Goal: Find specific page/section: Find specific page/section

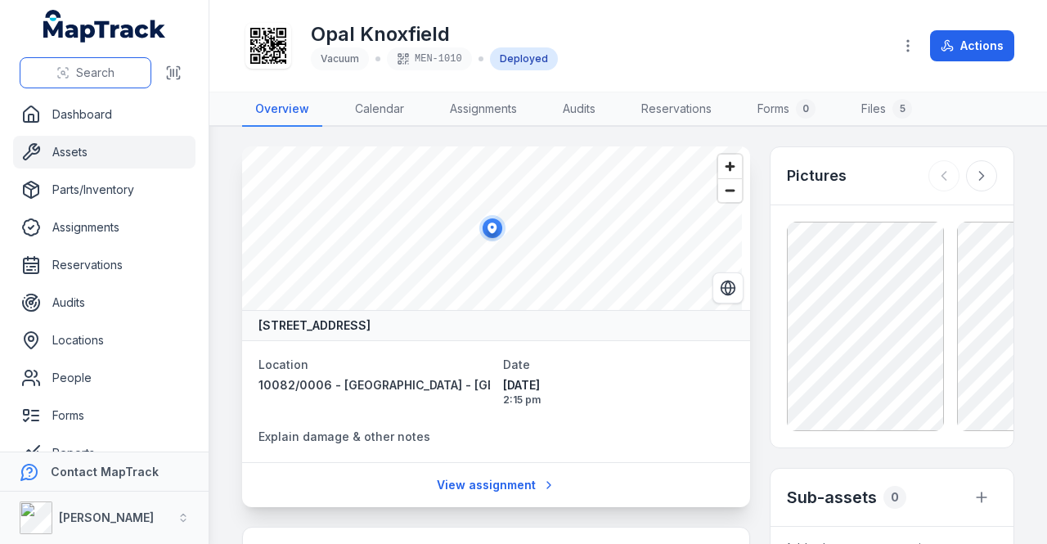
click at [65, 70] on icon at bounding box center [62, 72] width 13 height 13
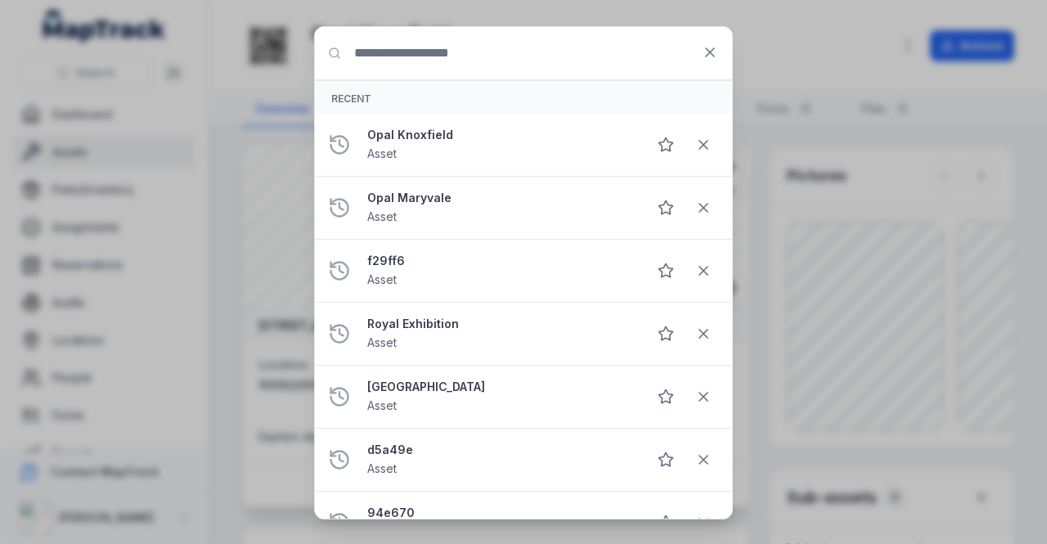
click at [400, 50] on input "Search for anything" at bounding box center [523, 53] width 417 height 52
type input "********"
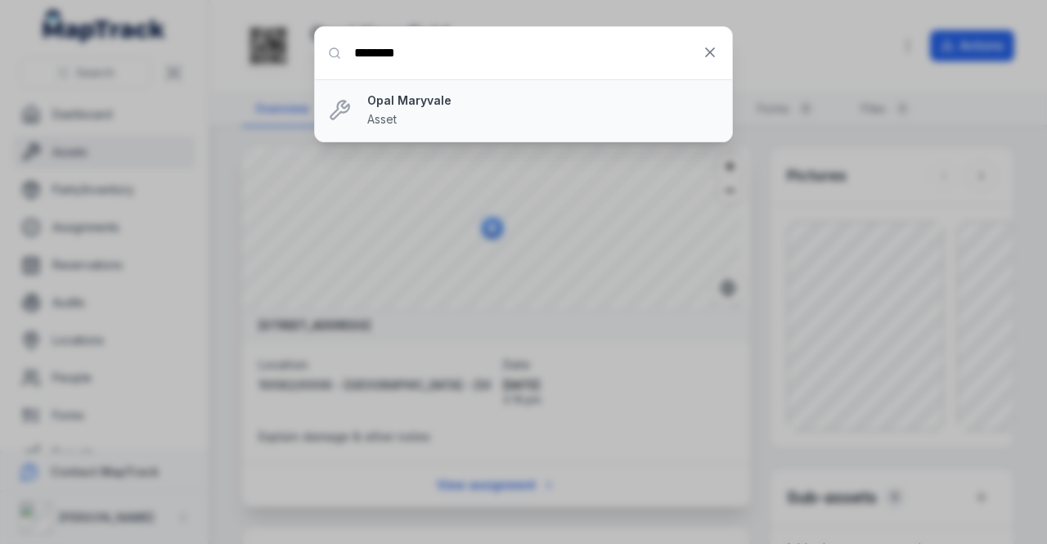
click at [515, 94] on strong "Opal Maryvale" at bounding box center [543, 100] width 352 height 16
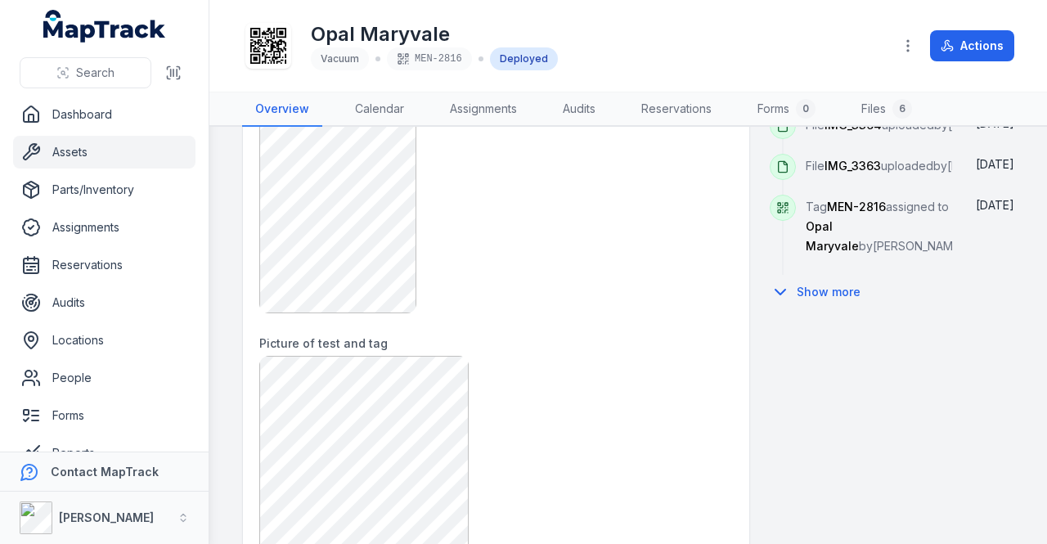
scroll to position [1227, 0]
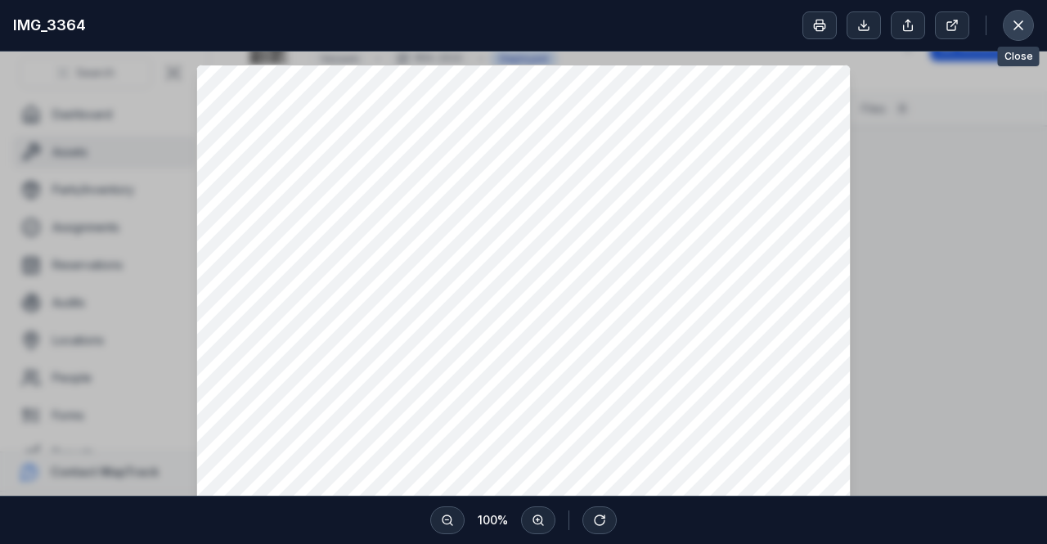
click at [1024, 25] on icon at bounding box center [1018, 25] width 16 height 16
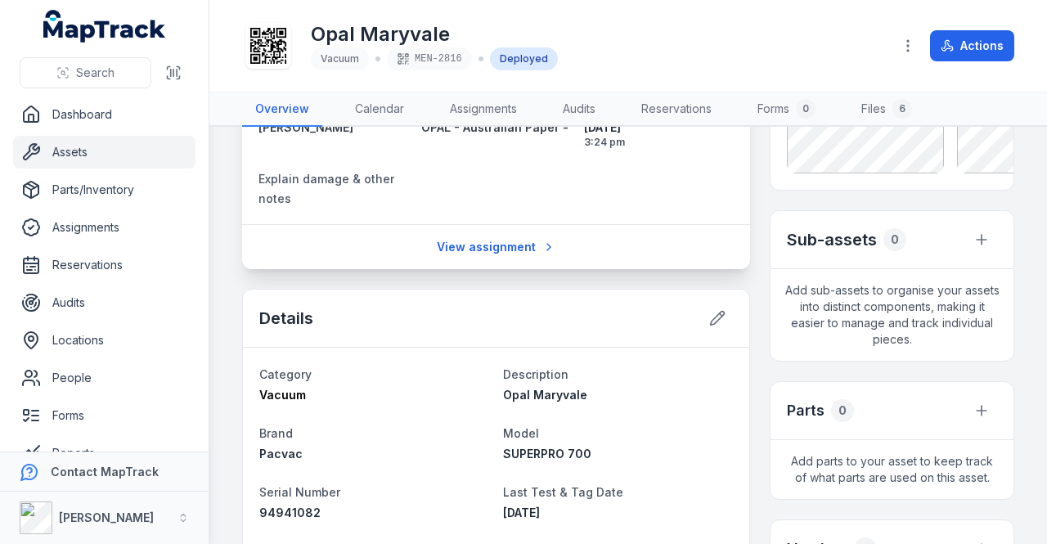
scroll to position [51, 0]
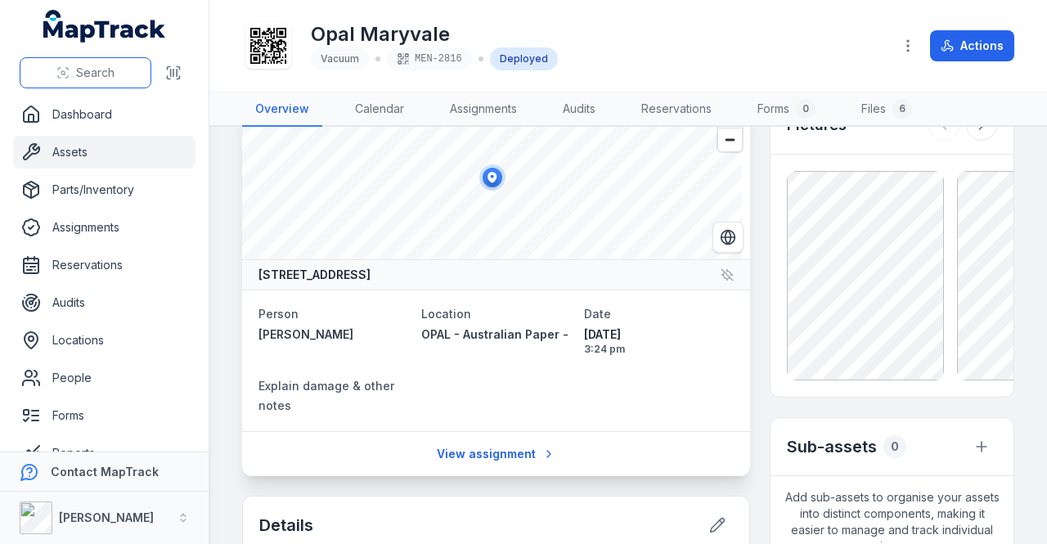
click at [68, 77] on icon at bounding box center [66, 76] width 2 height 2
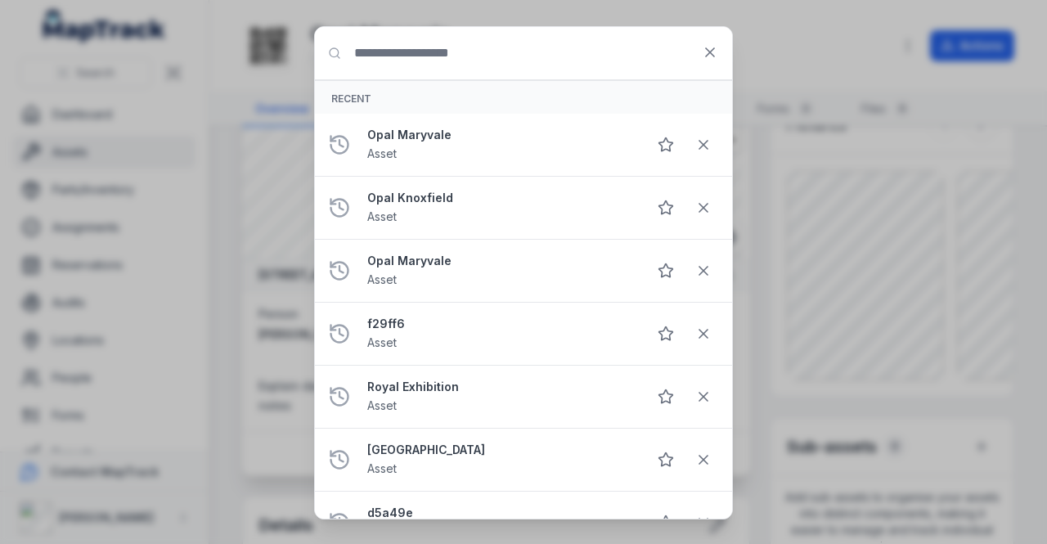
click at [517, 49] on input "Search for anything" at bounding box center [523, 53] width 417 height 52
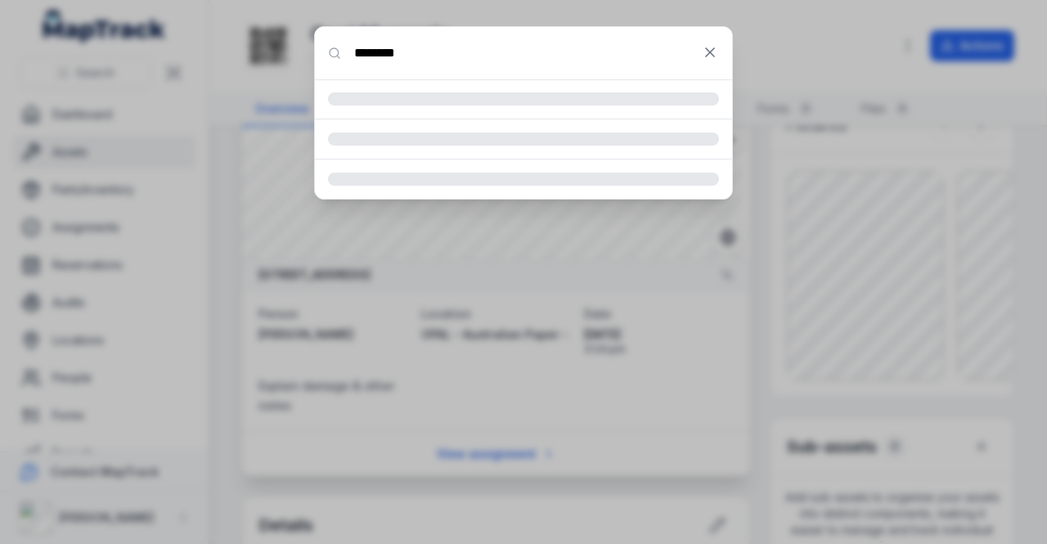
type input "********"
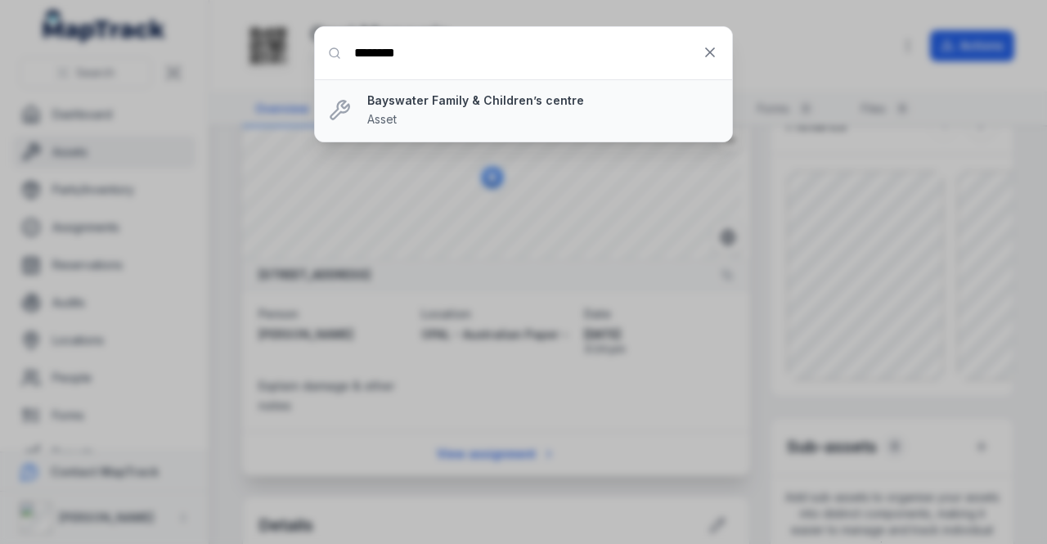
click at [481, 110] on div "Bayswater Family & Children’s centre Asset" at bounding box center [543, 110] width 352 height 36
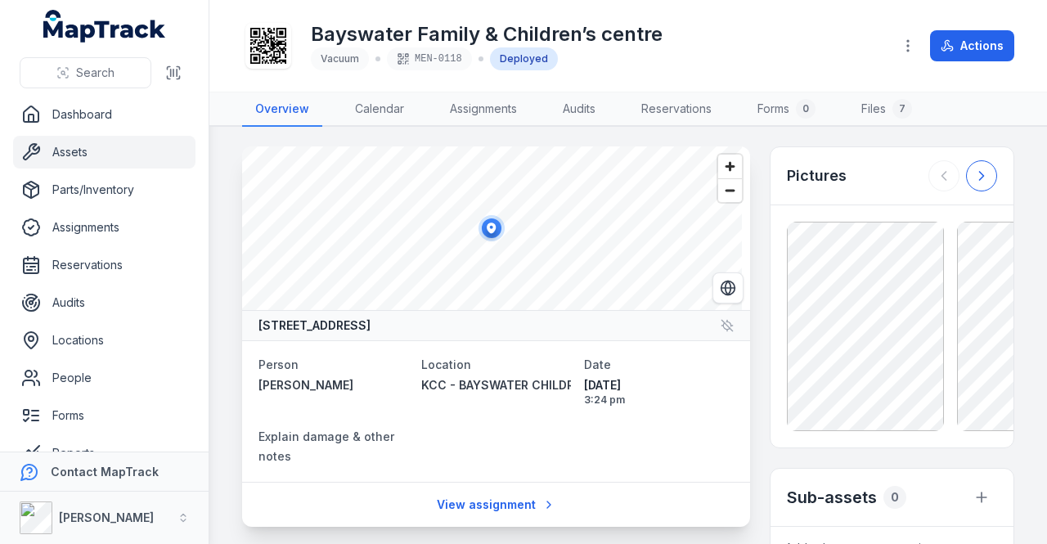
click at [966, 169] on button at bounding box center [981, 175] width 31 height 31
click at [966, 170] on button at bounding box center [981, 175] width 31 height 31
click at [966, 168] on button at bounding box center [981, 175] width 31 height 31
click at [959, 168] on div at bounding box center [962, 175] width 69 height 31
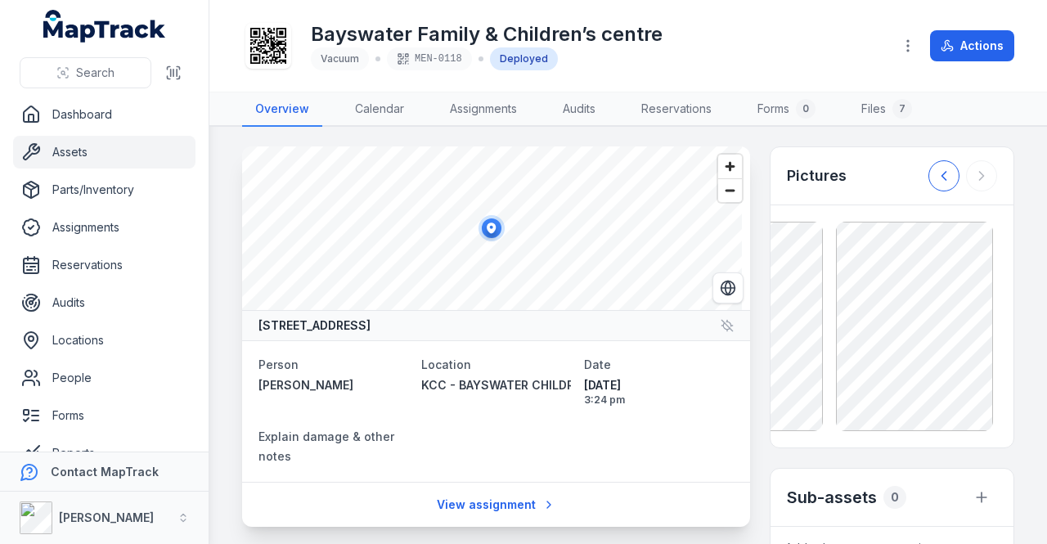
click at [928, 173] on button at bounding box center [943, 175] width 31 height 31
click at [87, 71] on span "Search" at bounding box center [95, 73] width 38 height 16
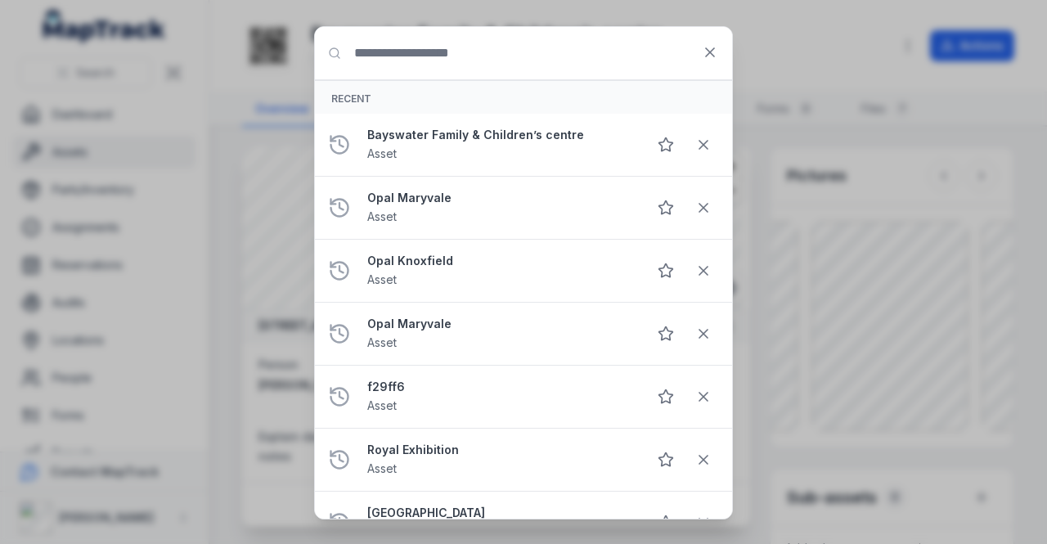
click at [449, 58] on input "Search for anything" at bounding box center [523, 53] width 417 height 52
type input "******"
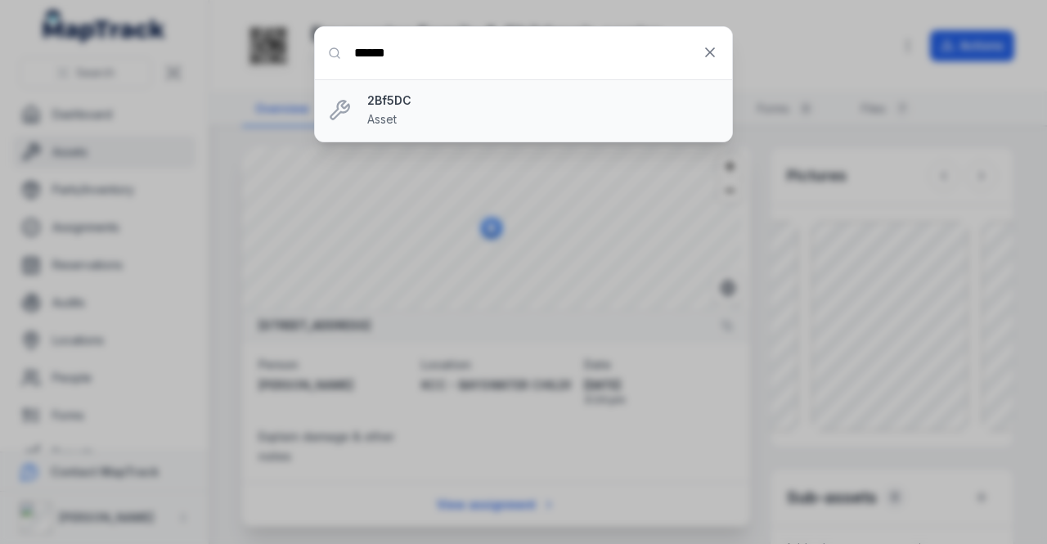
click at [418, 104] on strong "2Bf5DC" at bounding box center [543, 100] width 352 height 16
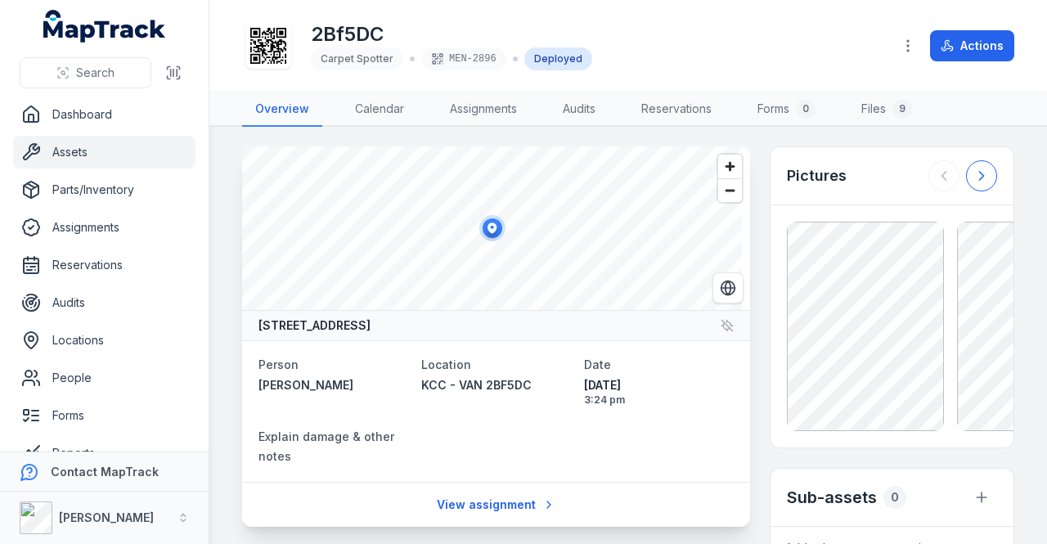
click at [973, 184] on button at bounding box center [981, 175] width 31 height 31
click at [139, 79] on button "Search" at bounding box center [86, 72] width 132 height 31
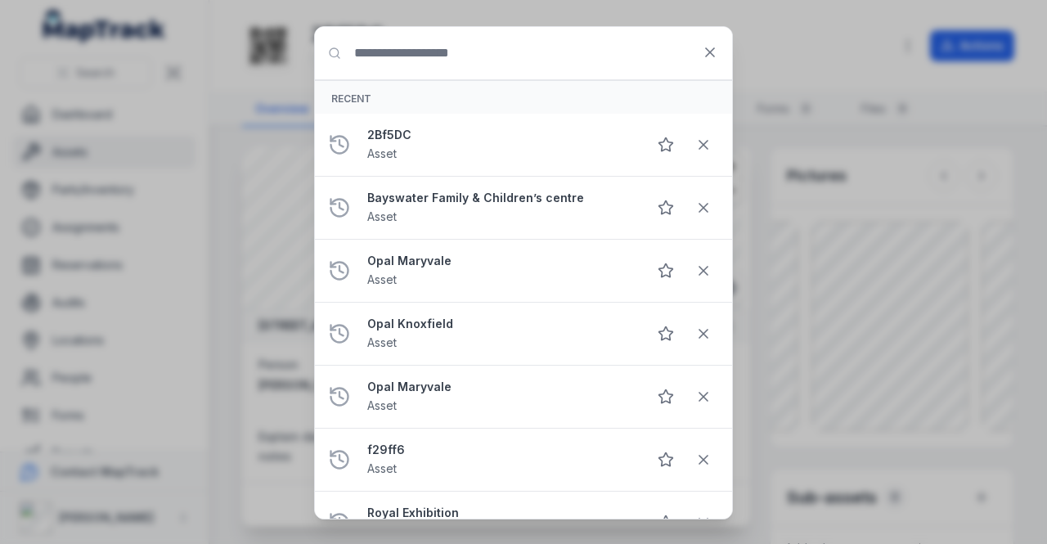
click at [405, 52] on input "Search for anything" at bounding box center [523, 53] width 417 height 52
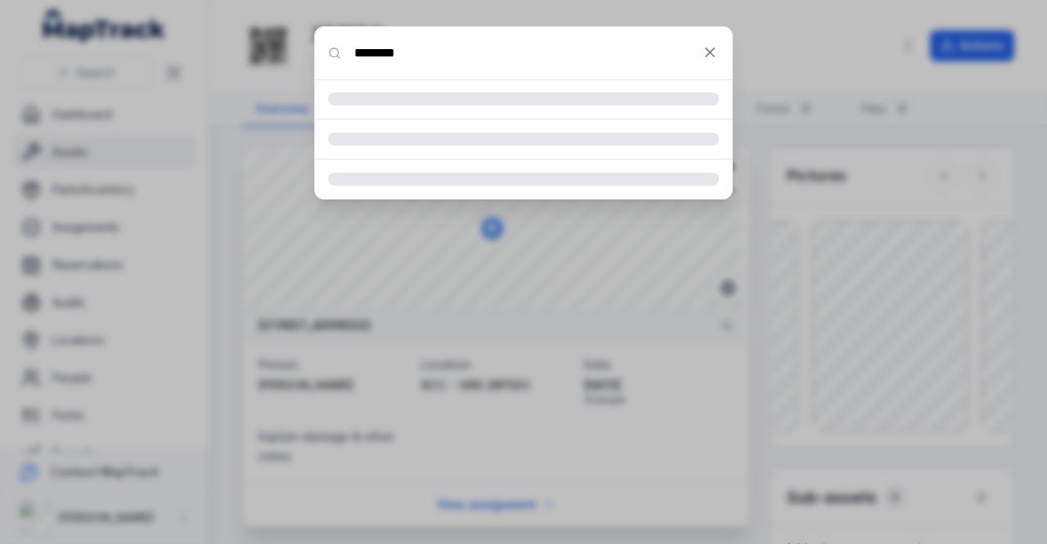
type input "********"
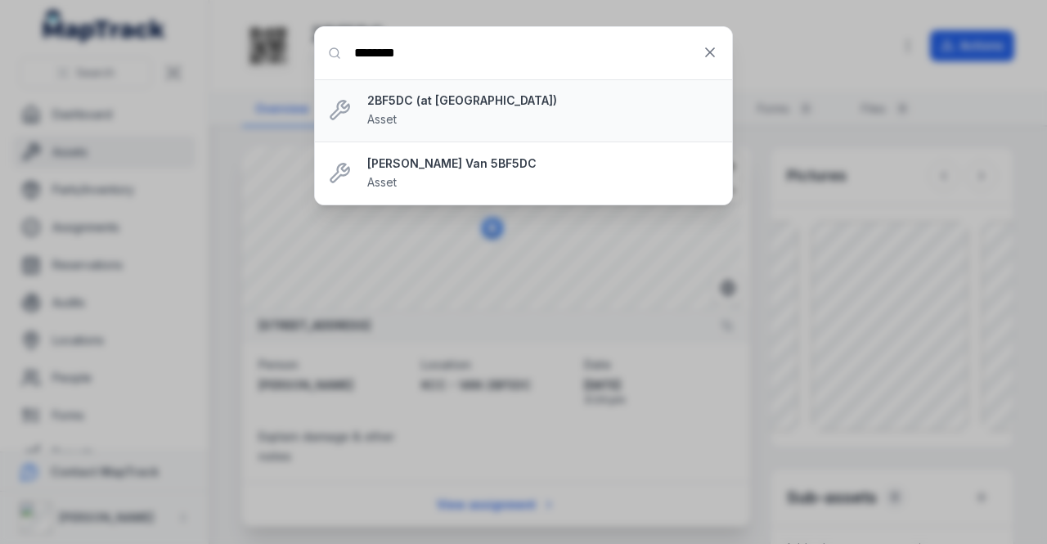
click at [443, 116] on div "2BF5DC (at [GEOGRAPHIC_DATA]) Asset" at bounding box center [543, 110] width 352 height 36
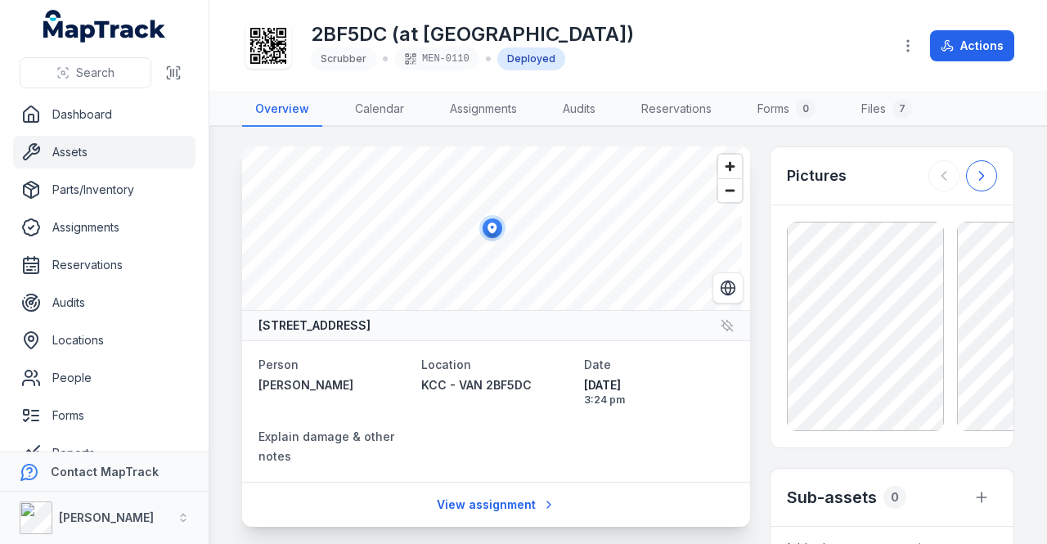
click at [979, 174] on icon at bounding box center [981, 176] width 4 height 8
click at [971, 174] on div at bounding box center [962, 175] width 69 height 31
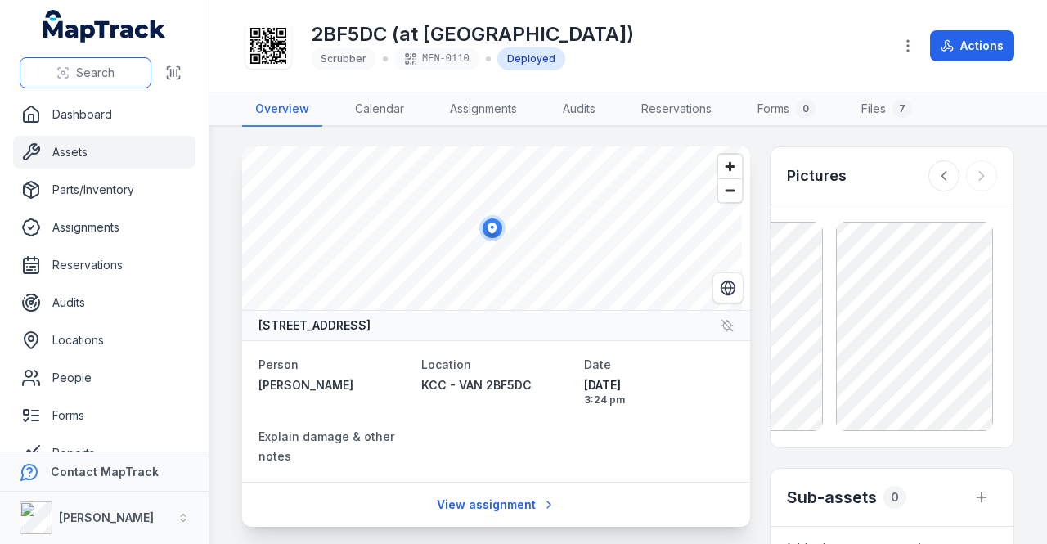
click at [92, 71] on span "Search" at bounding box center [95, 73] width 38 height 16
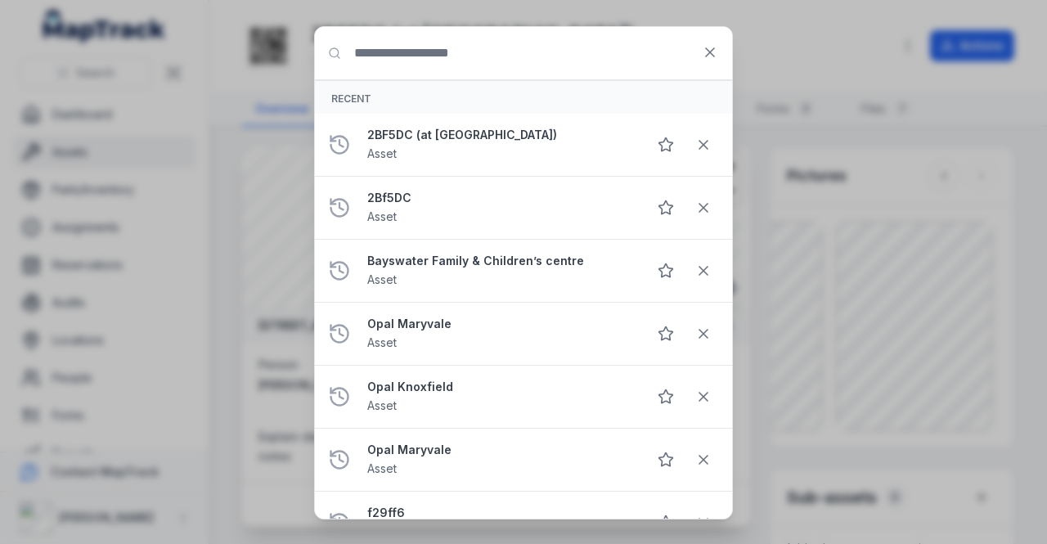
click at [399, 55] on input "Search for anything" at bounding box center [523, 53] width 417 height 52
click at [393, 48] on input "Search for anything" at bounding box center [523, 53] width 417 height 52
click at [444, 56] on input "Search for anything" at bounding box center [523, 53] width 417 height 52
paste input "********"
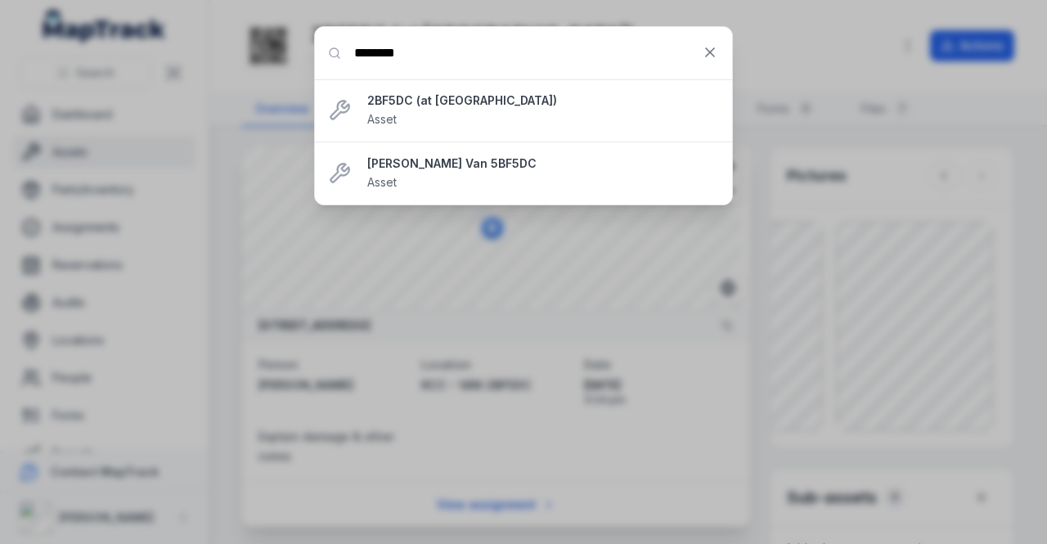
type input "********"
click at [471, 178] on div "[PERSON_NAME] Van 5BF5DC Asset" at bounding box center [543, 173] width 352 height 36
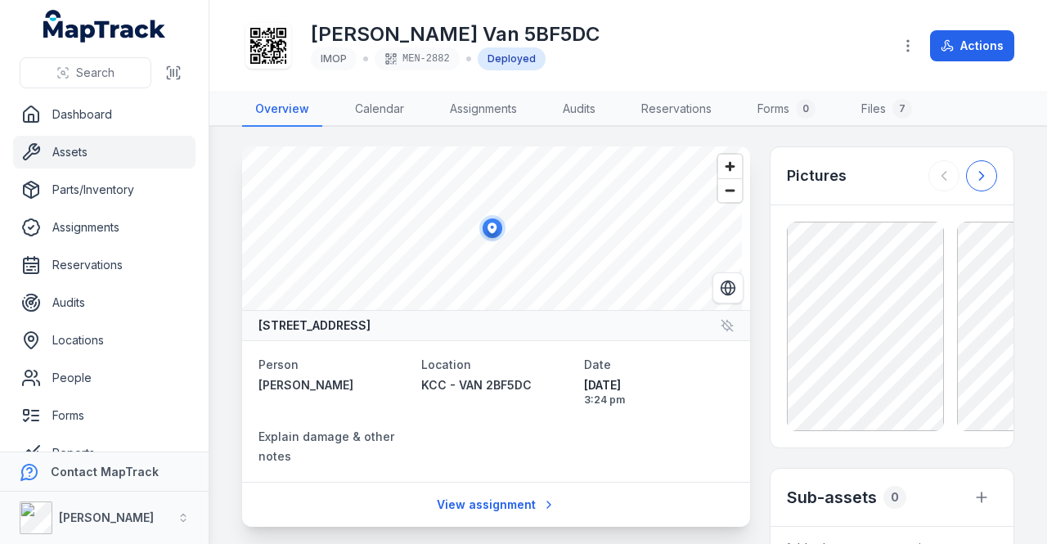
click at [979, 176] on icon at bounding box center [981, 176] width 4 height 8
click at [970, 176] on div at bounding box center [962, 175] width 69 height 31
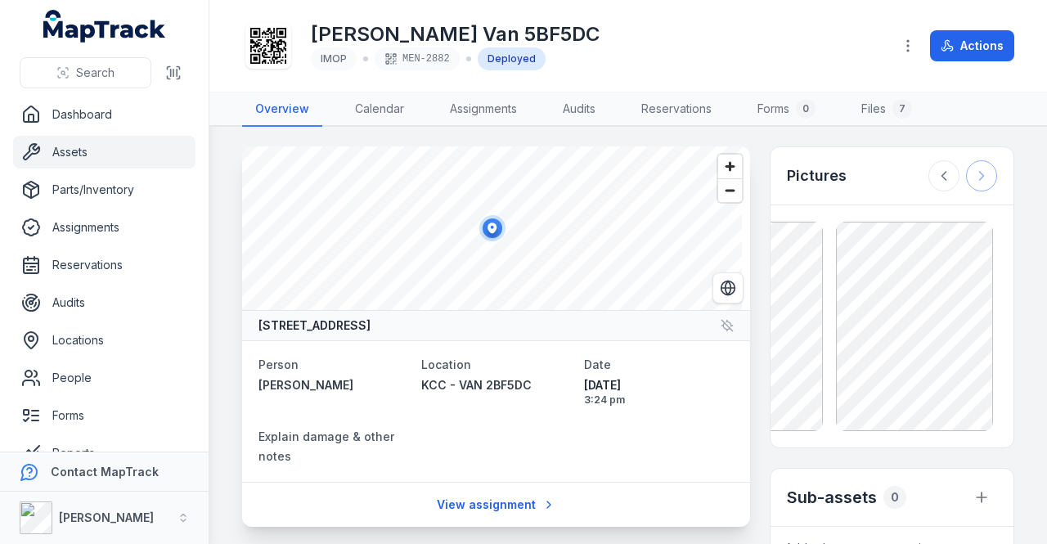
click at [970, 176] on div at bounding box center [962, 175] width 69 height 31
click at [80, 78] on span "Search" at bounding box center [95, 73] width 38 height 16
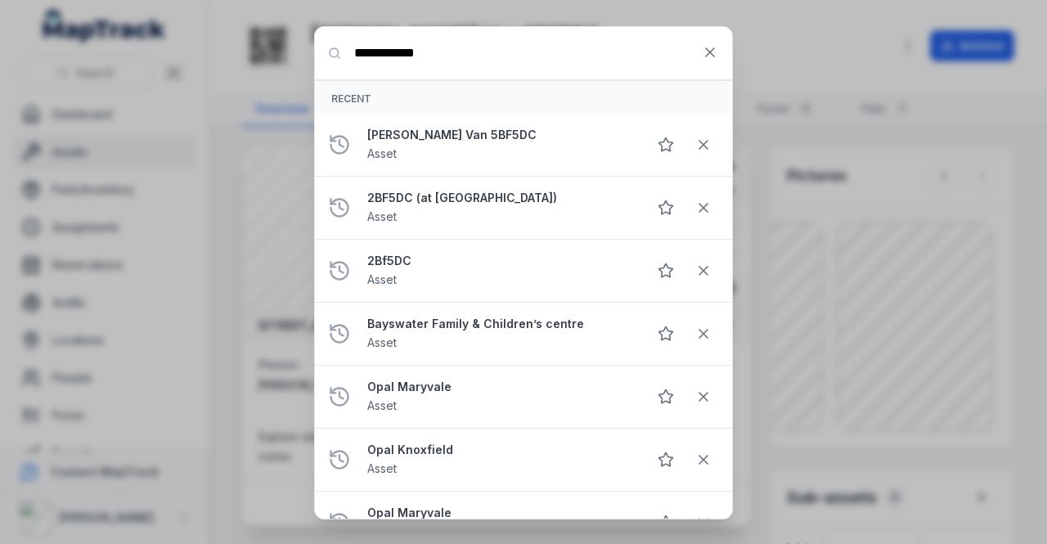
type input "**********"
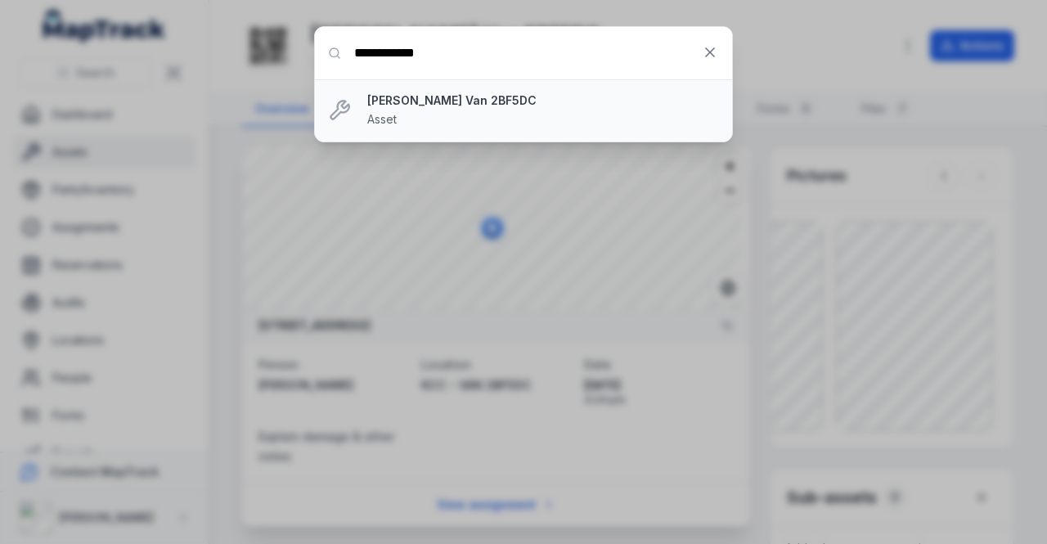
click at [458, 103] on strong "[PERSON_NAME] Van 2BF5DC" at bounding box center [543, 100] width 352 height 16
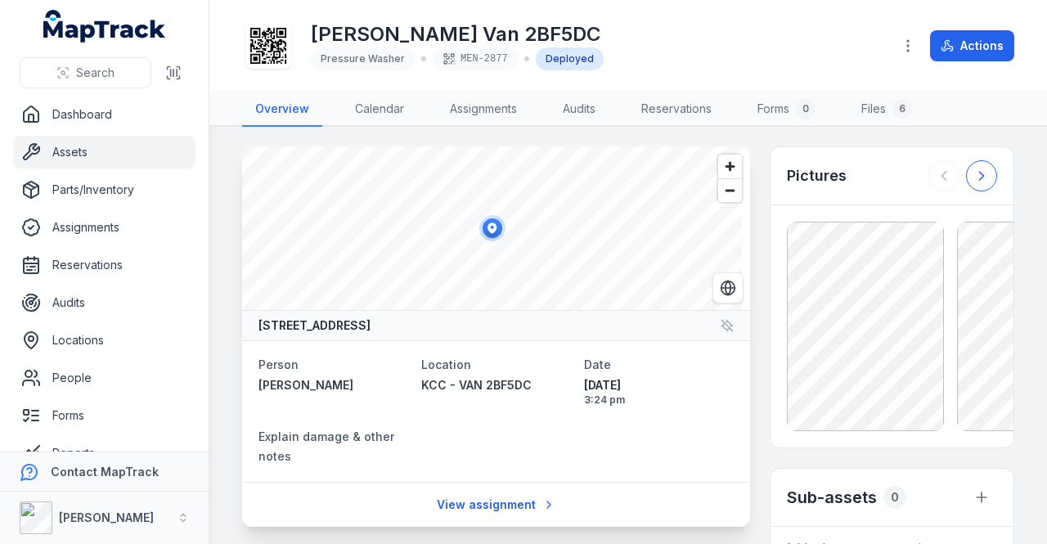
click at [977, 175] on icon at bounding box center [981, 176] width 16 height 16
click at [978, 175] on button at bounding box center [981, 175] width 31 height 31
click at [978, 175] on div at bounding box center [962, 175] width 69 height 31
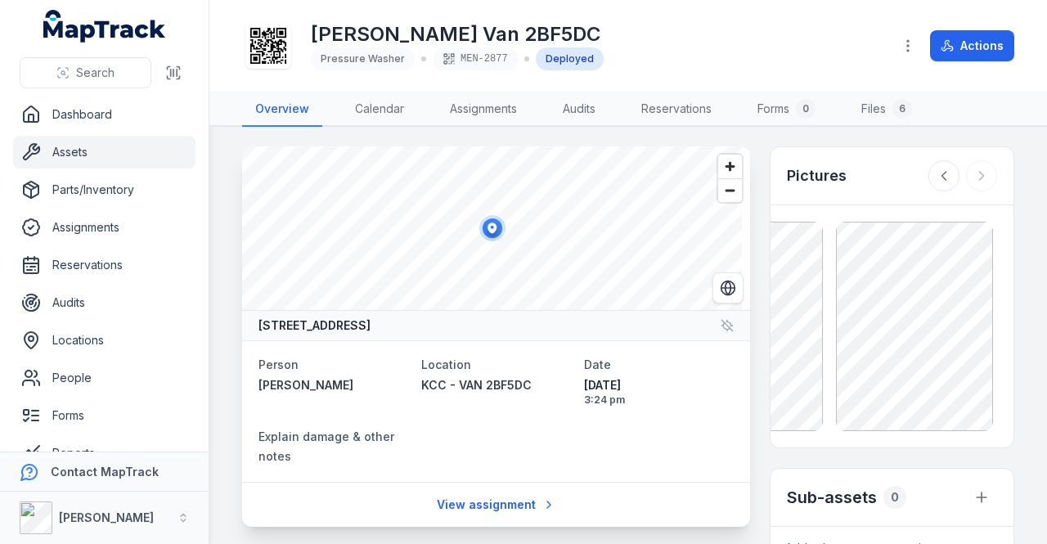
click at [967, 174] on div at bounding box center [962, 175] width 69 height 31
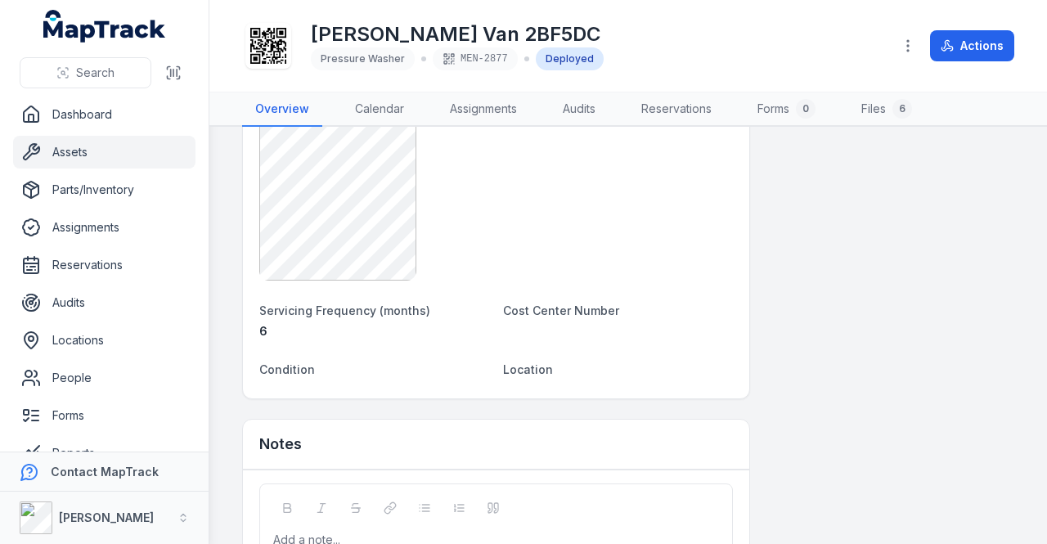
scroll to position [1196, 0]
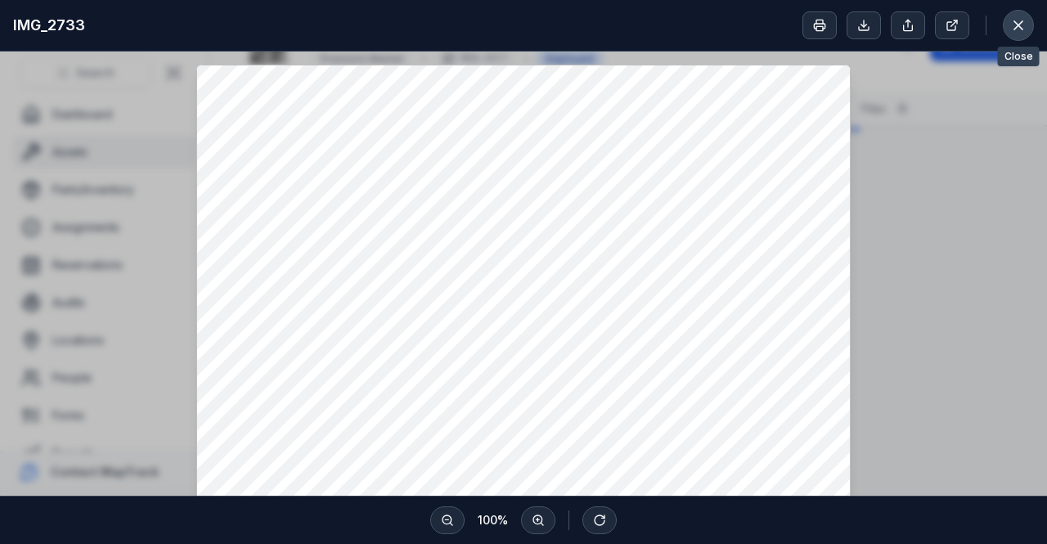
click at [1014, 37] on button at bounding box center [1018, 25] width 31 height 31
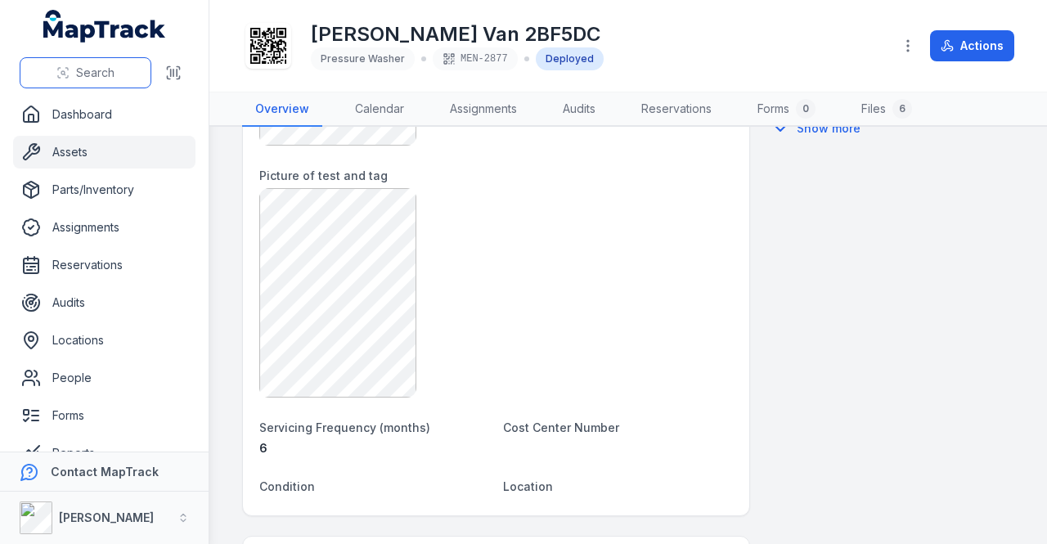
click at [105, 73] on span "Search" at bounding box center [95, 73] width 38 height 16
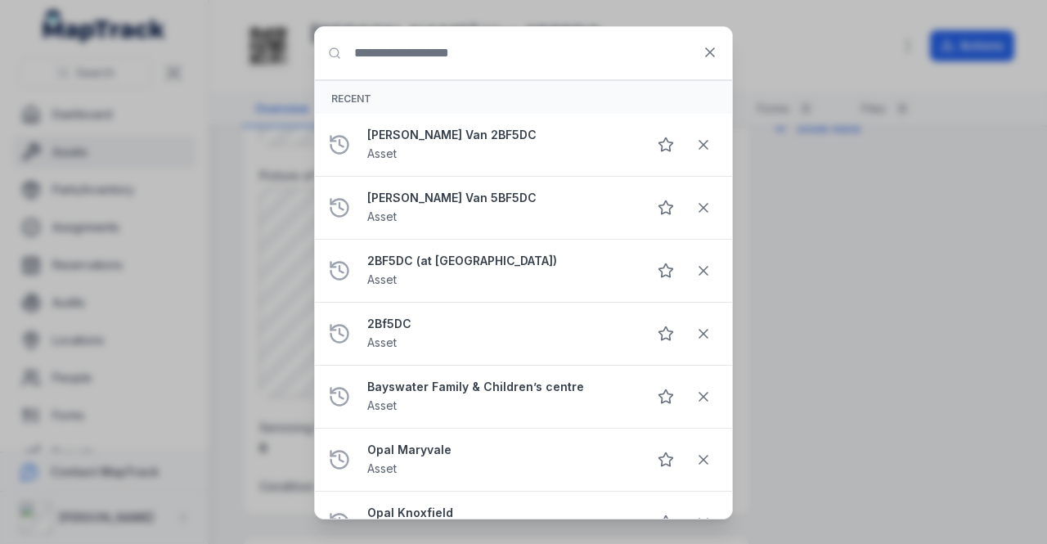
click at [420, 50] on input "Search for anything" at bounding box center [523, 53] width 417 height 52
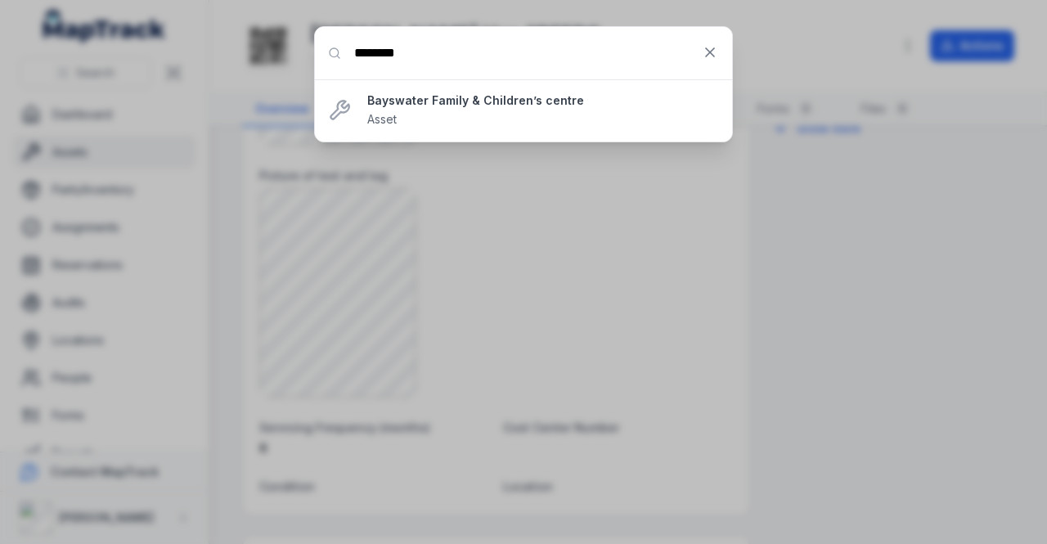
type input "********"
click at [494, 109] on div "Bayswater Family & Children’s centre Asset" at bounding box center [543, 110] width 352 height 36
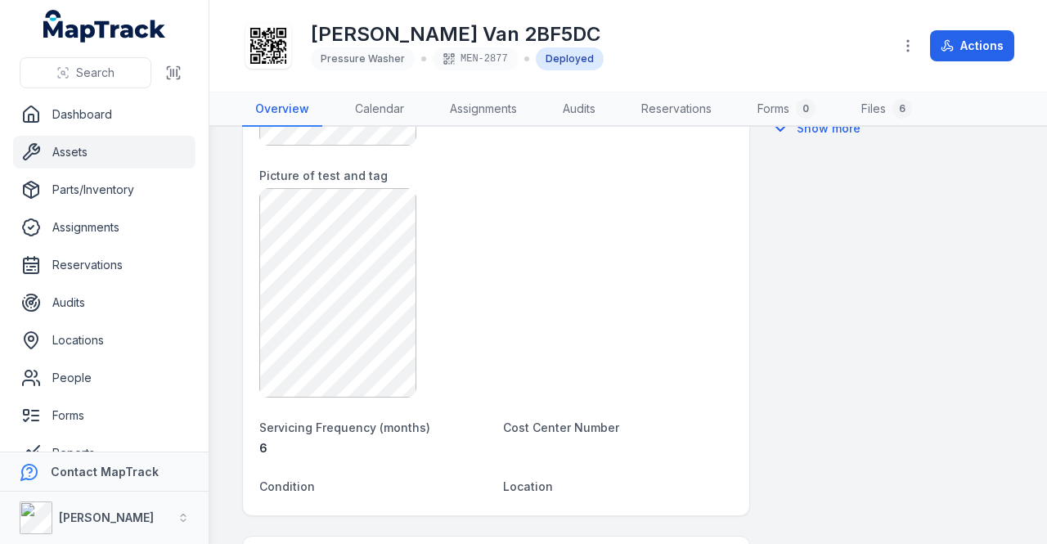
click at [494, 109] on div "Bayswater Family & Children’s centre Asset" at bounding box center [542, 109] width 335 height 34
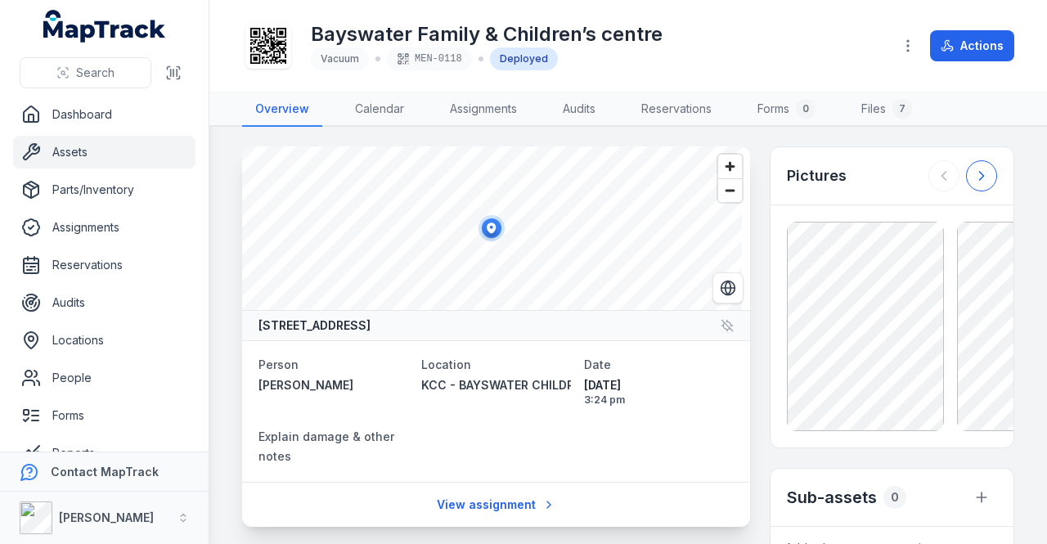
click at [973, 169] on icon at bounding box center [981, 176] width 16 height 16
click at [973, 170] on icon at bounding box center [981, 176] width 16 height 16
